Goal: Navigation & Orientation: Find specific page/section

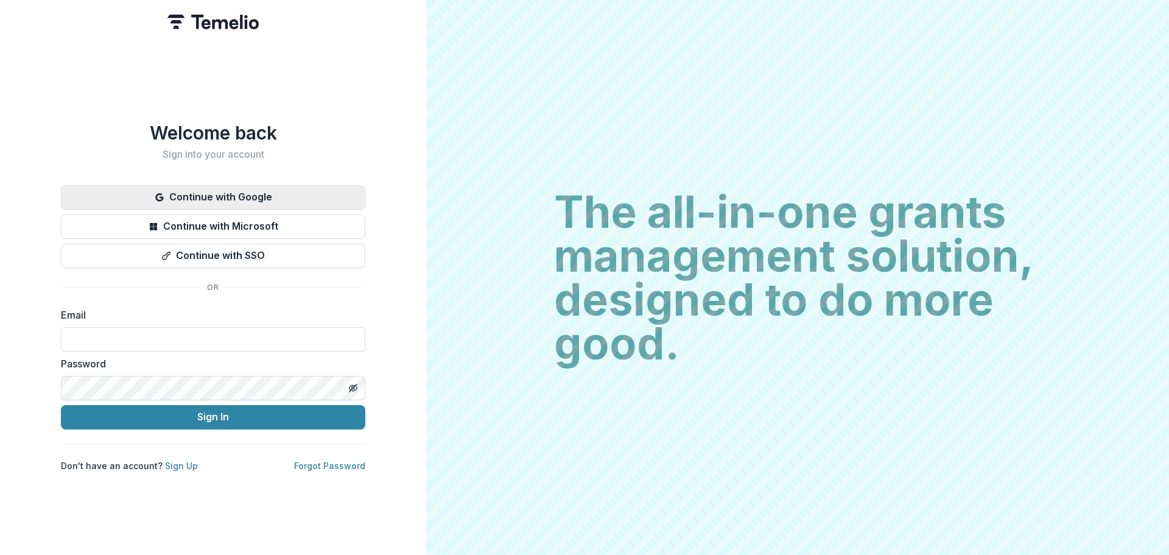
click at [244, 200] on button "Continue with Google" at bounding box center [213, 197] width 304 height 24
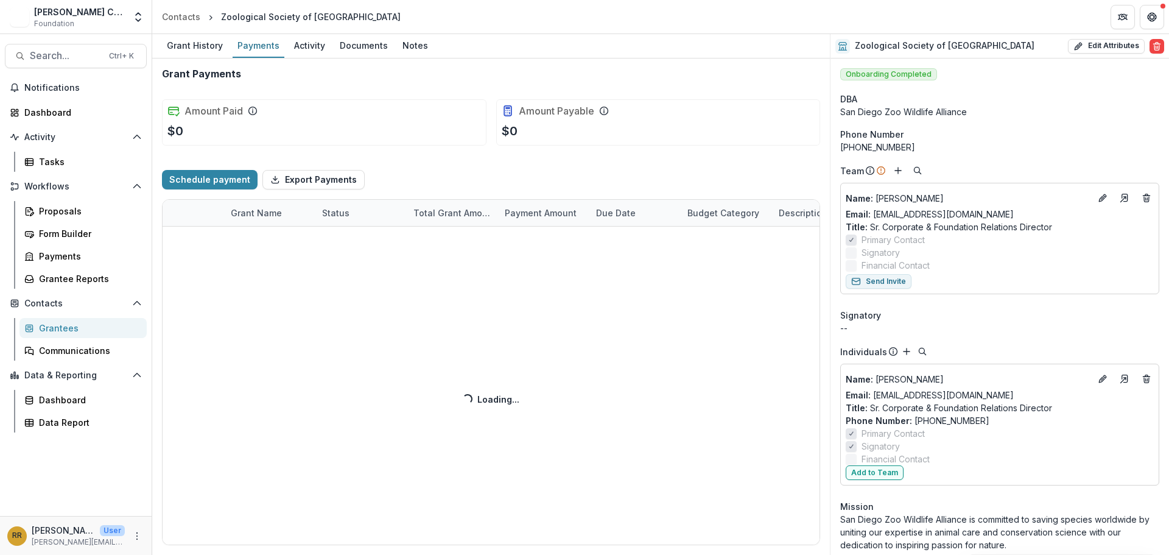
select select "****"
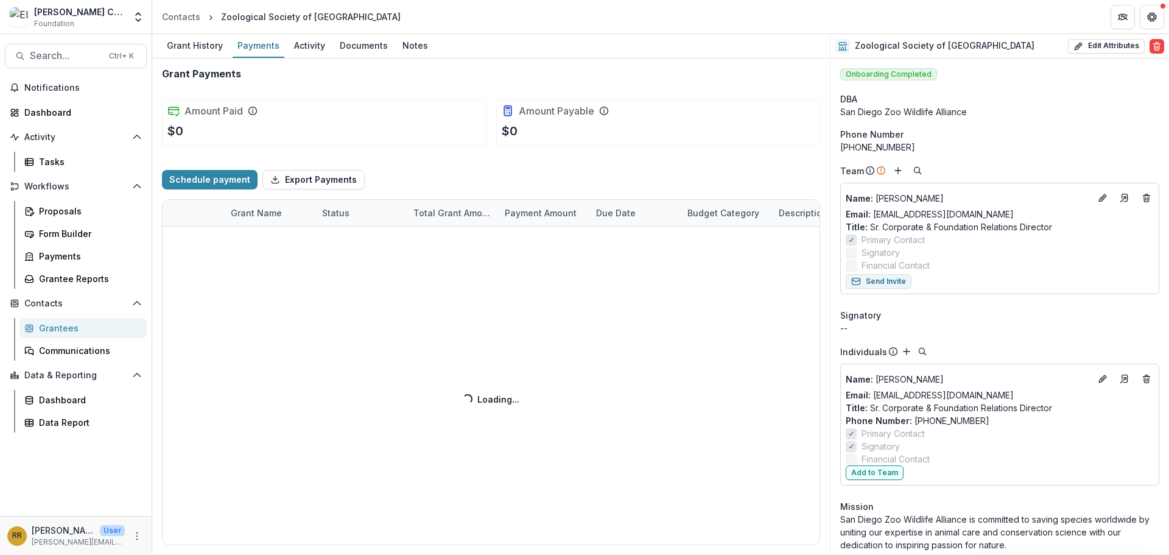
select select "****"
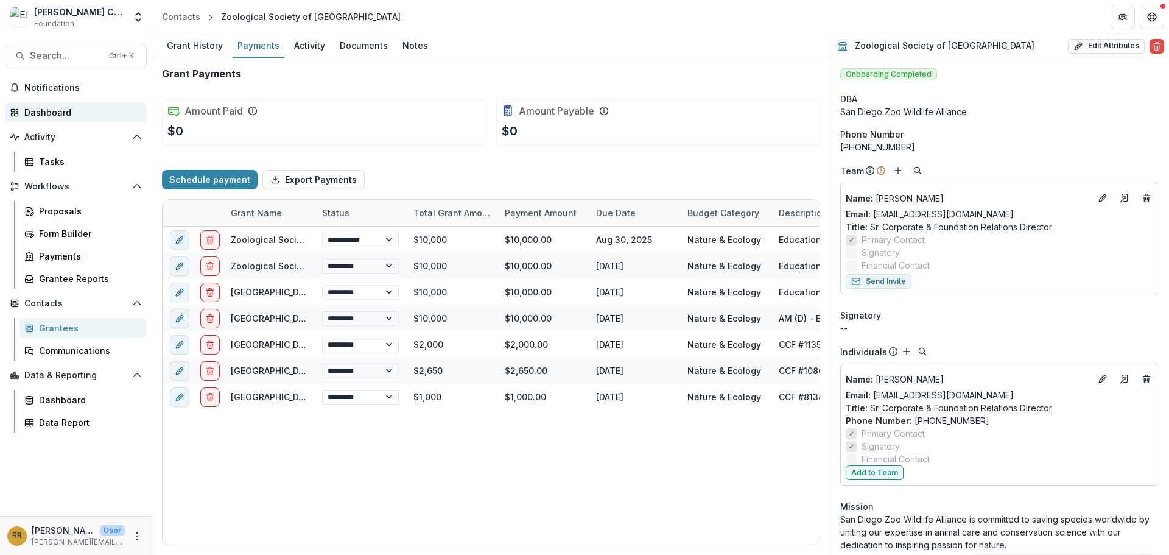
click at [33, 105] on link "Dashboard" at bounding box center [76, 112] width 142 height 20
